Goal: Information Seeking & Learning: Learn about a topic

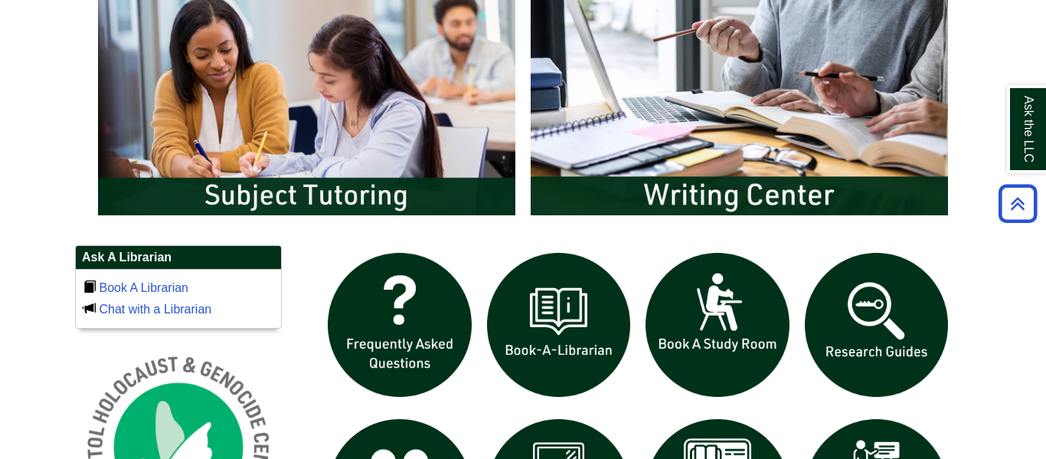
scroll to position [846, 0]
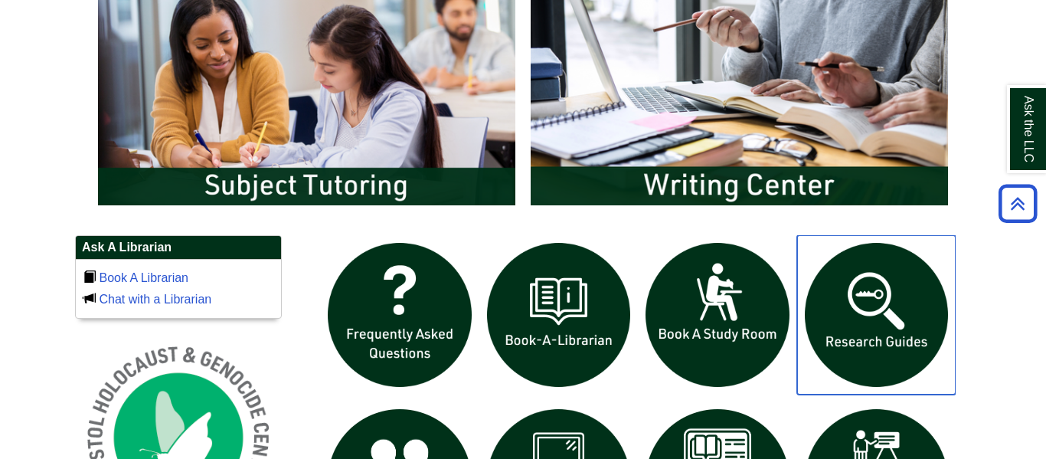
click at [884, 346] on img "slideshow" at bounding box center [876, 314] width 159 height 159
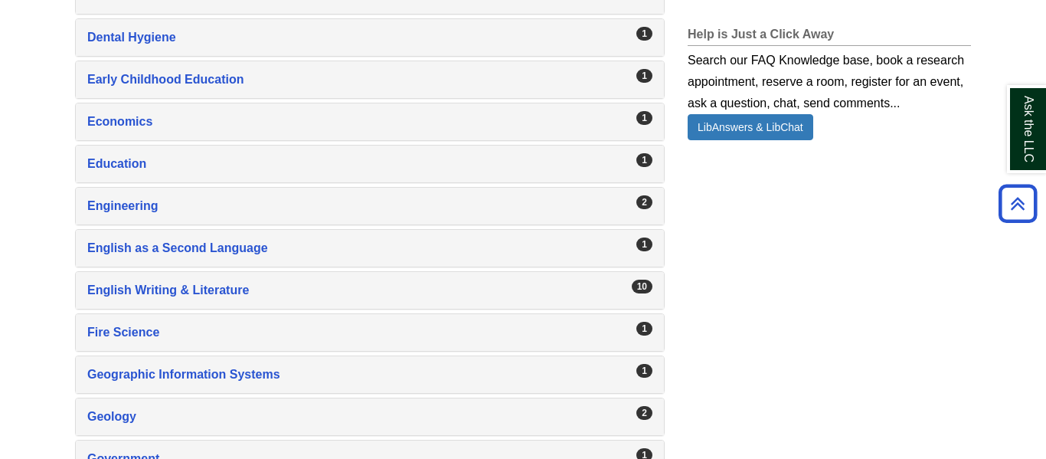
scroll to position [1171, 0]
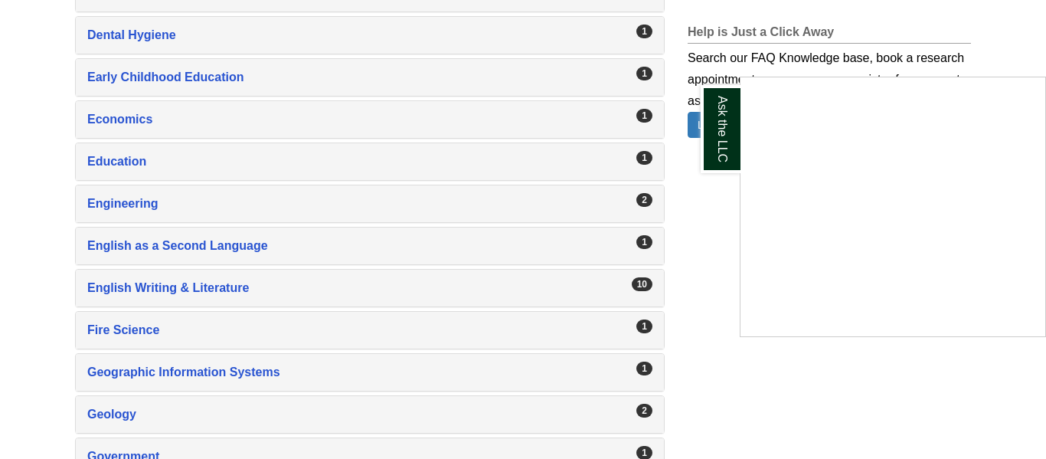
click at [111, 290] on div "Ask the LLC" at bounding box center [523, 229] width 1046 height 459
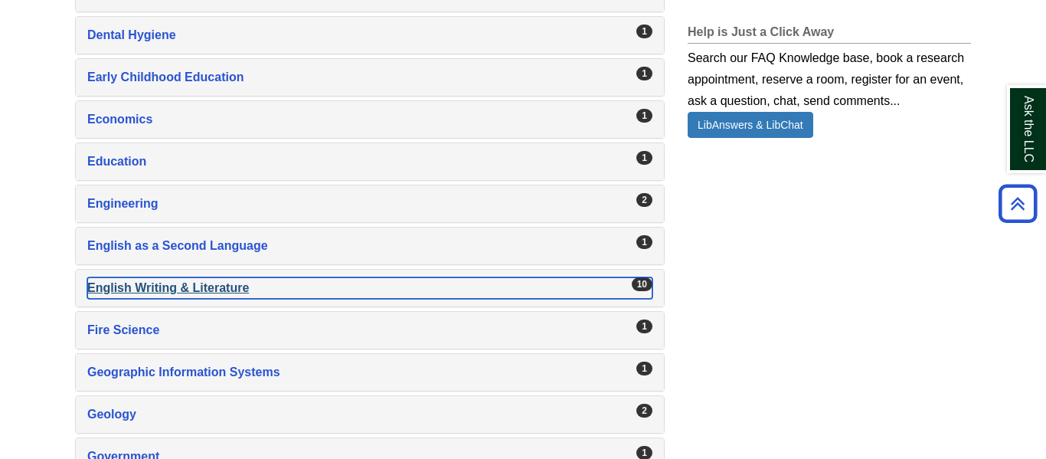
click at [114, 290] on div "English Writing & Literature , 10 guides" at bounding box center [369, 287] width 565 height 21
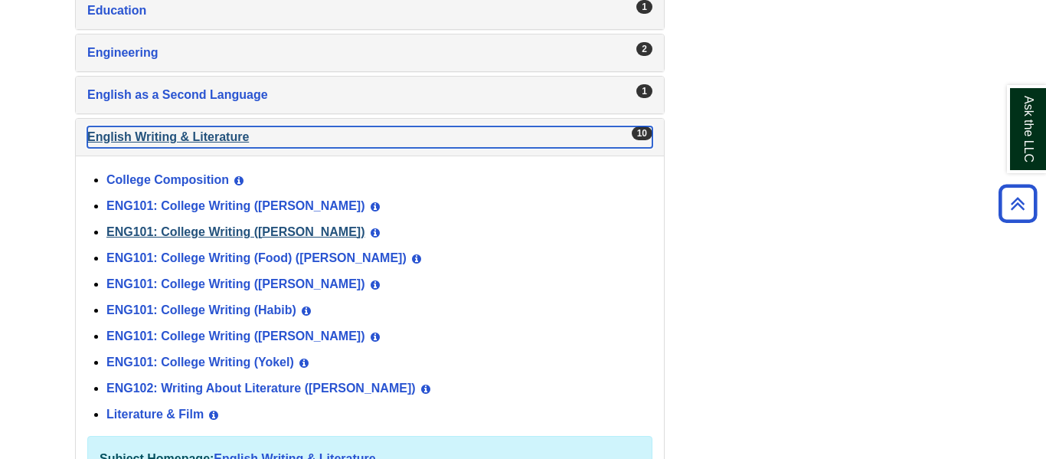
scroll to position [1324, 0]
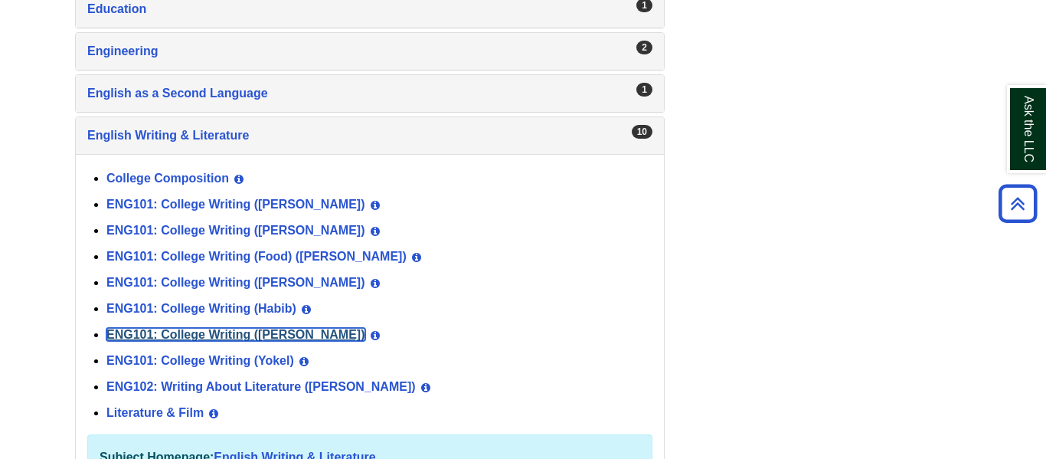
click at [191, 341] on link "ENG101: College Writing ([PERSON_NAME])" at bounding box center [235, 334] width 259 height 13
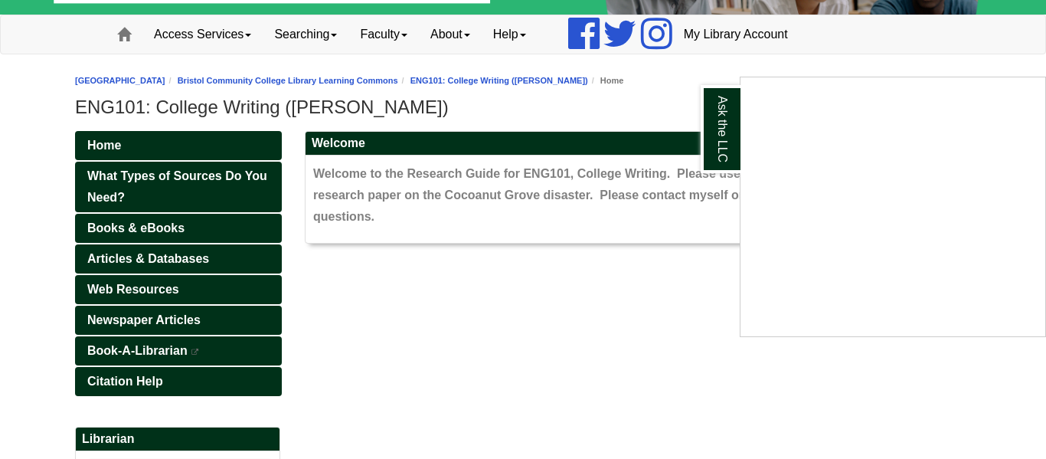
scroll to position [93, 0]
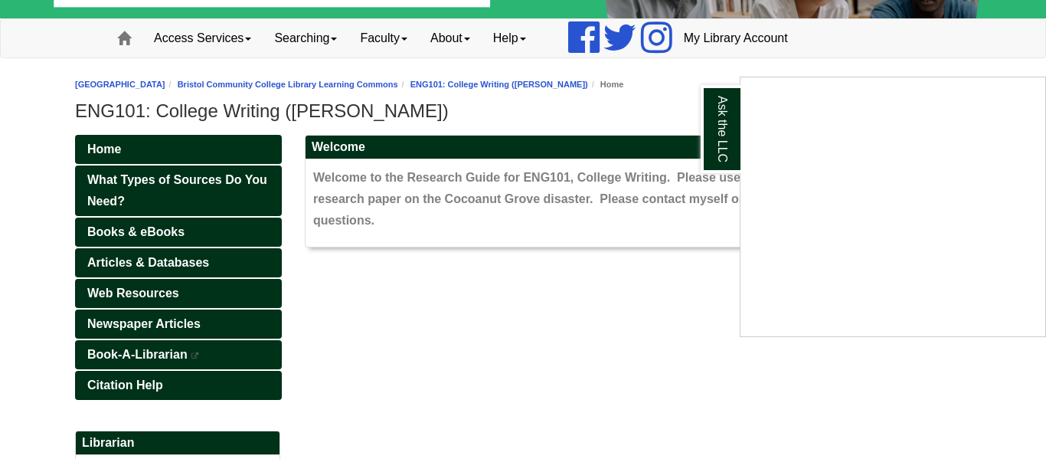
click at [191, 263] on div "Ask the LLC" at bounding box center [523, 229] width 1046 height 459
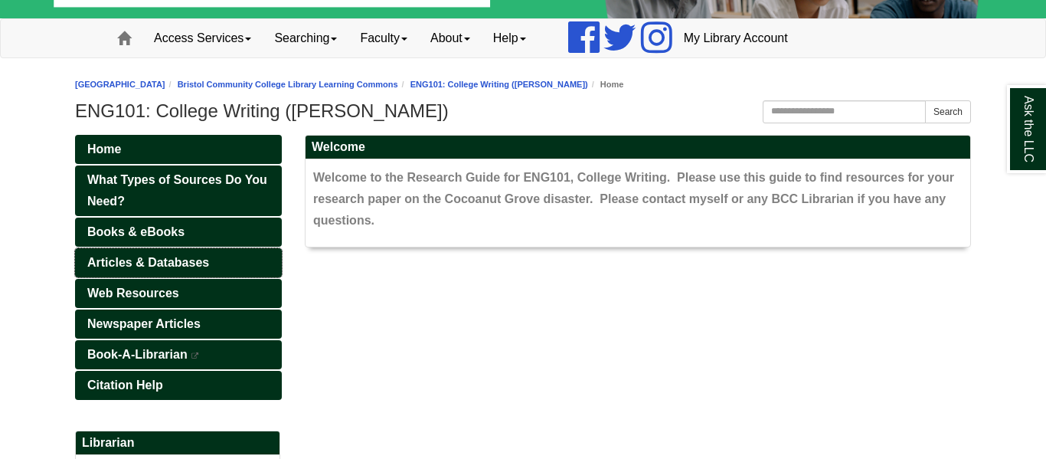
click at [191, 263] on span "Articles & Databases" at bounding box center [148, 262] width 122 height 13
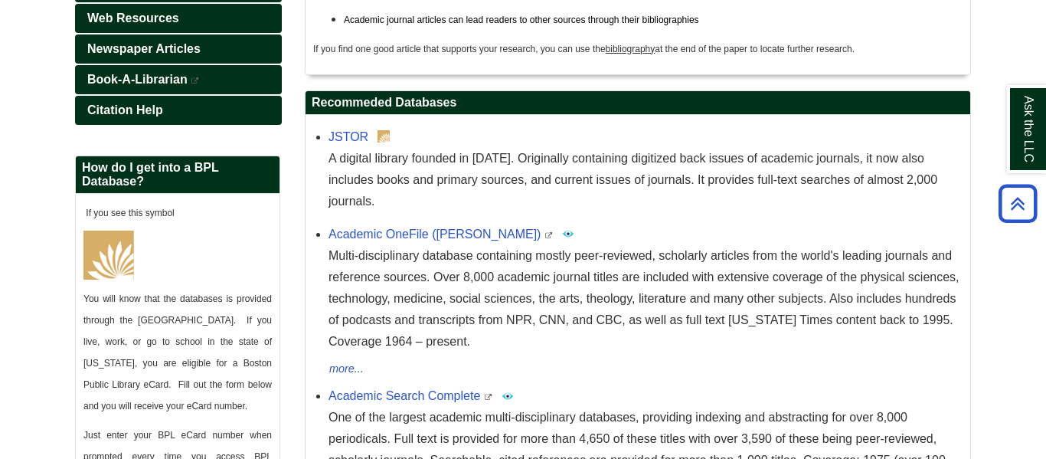
scroll to position [364, 0]
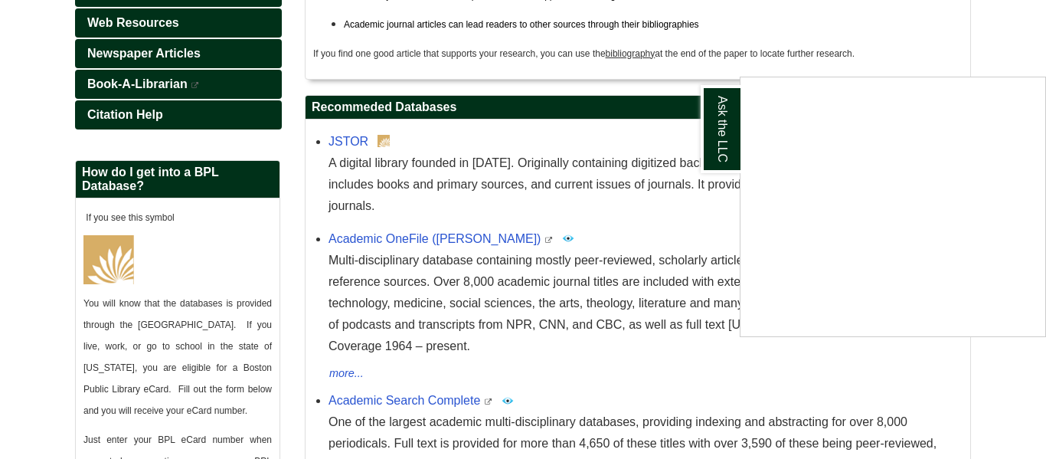
click at [341, 148] on div "Ask the LLC" at bounding box center [523, 229] width 1046 height 459
